Goal: Information Seeking & Learning: Learn about a topic

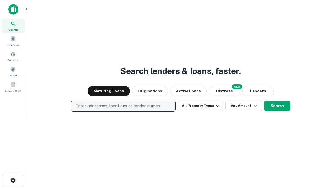
click at [123, 106] on p "Enter addresses, locations or lender names" at bounding box center [117, 106] width 85 height 6
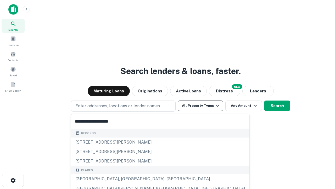
click at [201, 106] on button "All Property Types" at bounding box center [201, 105] width 46 height 10
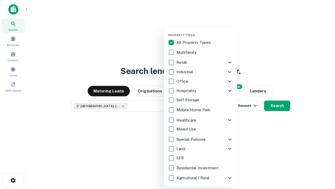
click at [205, 32] on button "button" at bounding box center [204, 32] width 73 height 0
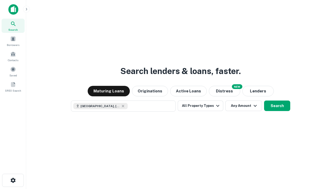
scroll to position [8, 0]
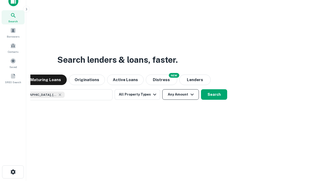
click at [162, 89] on button "Any Amount" at bounding box center [180, 94] width 37 height 10
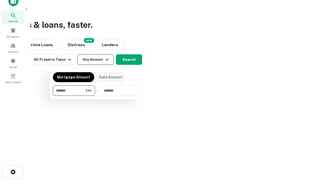
type input "*******"
click at [96, 96] on button "button" at bounding box center [95, 96] width 85 height 0
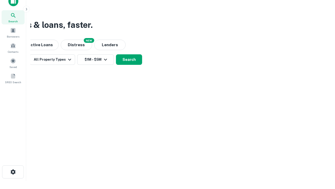
scroll to position [3, 97]
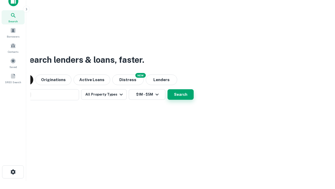
click at [181, 94] on button "Search" at bounding box center [181, 94] width 26 height 10
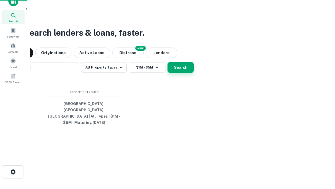
scroll to position [0, 97]
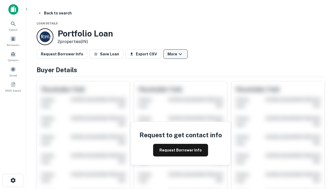
click at [175, 54] on button "More" at bounding box center [175, 53] width 24 height 9
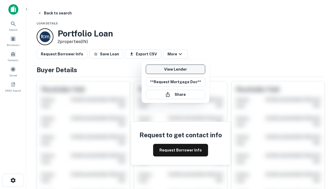
click at [175, 69] on link "View Lender" at bounding box center [175, 68] width 59 height 9
